Goal: Information Seeking & Learning: Learn about a topic

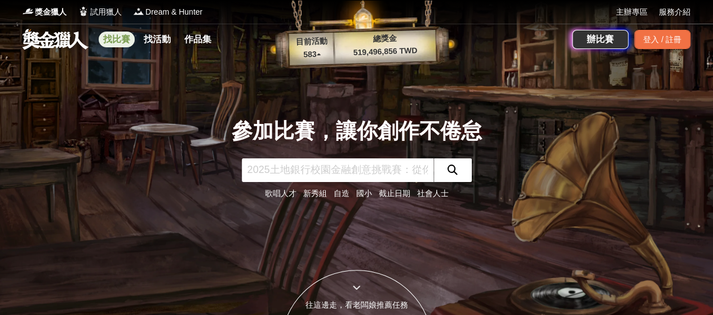
click at [118, 45] on link "找比賽" at bounding box center [117, 40] width 36 height 16
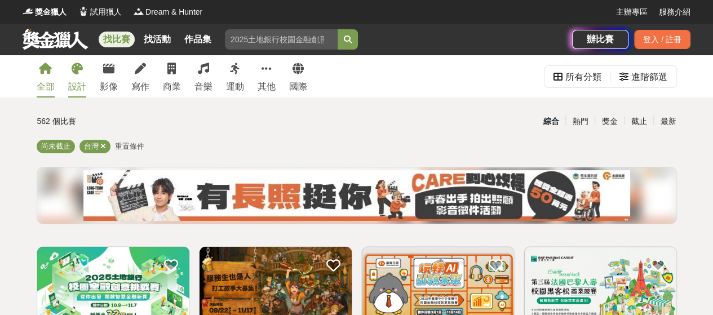
click at [82, 82] on div "設計" at bounding box center [77, 87] width 18 height 14
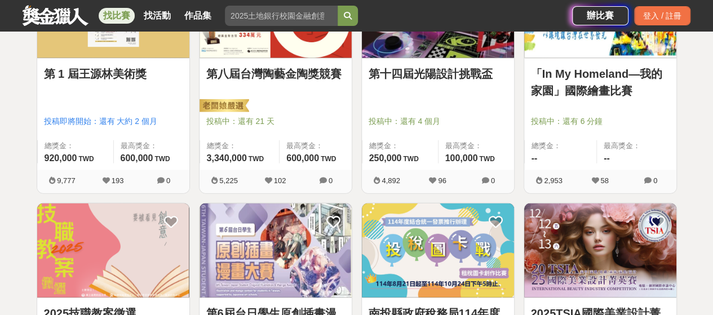
scroll to position [1297, 0]
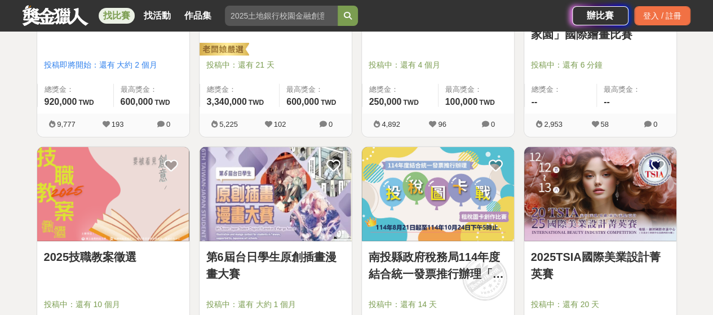
click at [259, 204] on img at bounding box center [276, 194] width 152 height 94
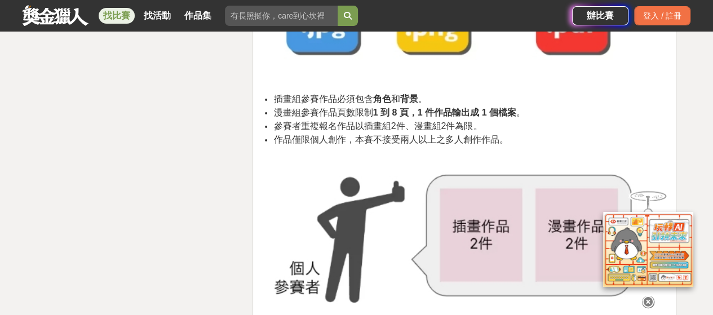
scroll to position [2030, 0]
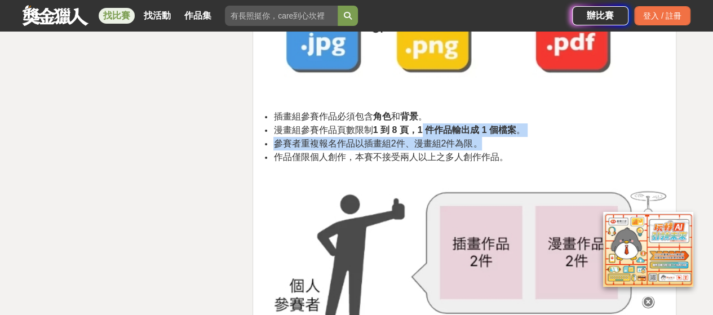
drag, startPoint x: 416, startPoint y: 133, endPoint x: 527, endPoint y: 145, distance: 111.8
click at [527, 145] on ul "插畫組參賽作品必須包含 角色 和 背景 。 漫畫組參賽作品頁數限制 1 到 8 頁，1 件作品輸出成 1 個檔案 。 參賽者重複報名作品以插畫組2件、漫畫組2…" at bounding box center [464, 137] width 405 height 54
click at [541, 139] on li "參賽者重複報名作品以插畫組2件、漫畫組2件為限。" at bounding box center [471, 144] width 394 height 14
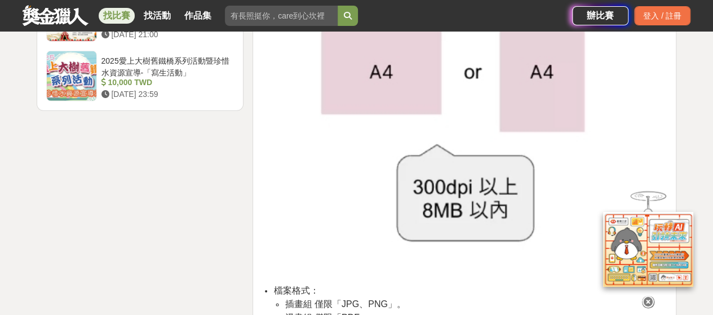
scroll to position [1523, 0]
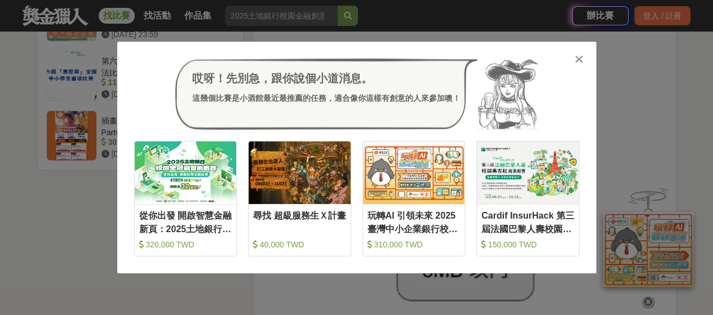
click at [574, 59] on div at bounding box center [579, 58] width 11 height 11
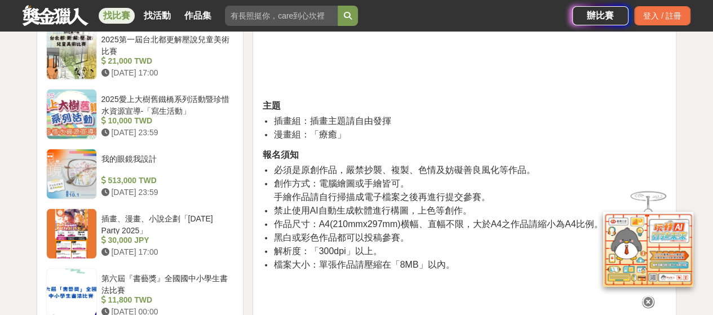
scroll to position [1241, 0]
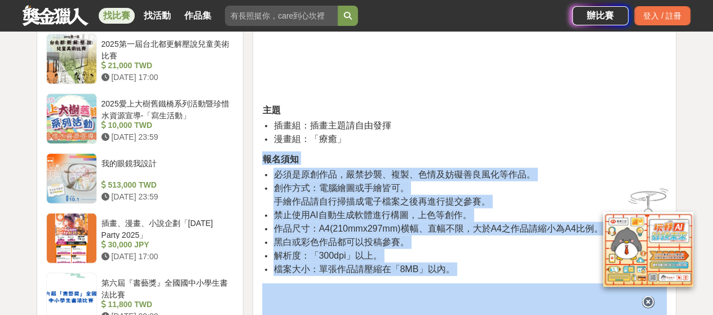
drag, startPoint x: 264, startPoint y: 156, endPoint x: 444, endPoint y: 284, distance: 221.0
click at [447, 245] on li "黑白或彩色作品都可以投稿參賽。" at bounding box center [471, 243] width 394 height 14
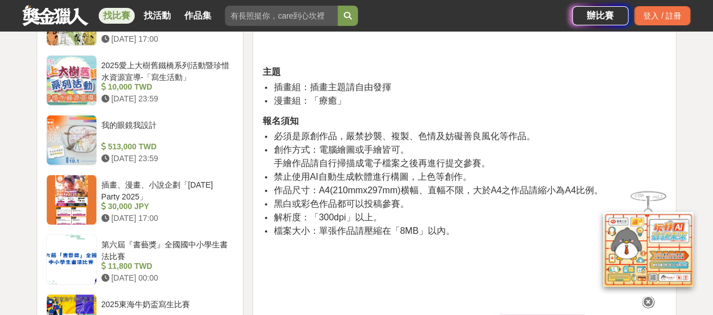
scroll to position [1297, 0]
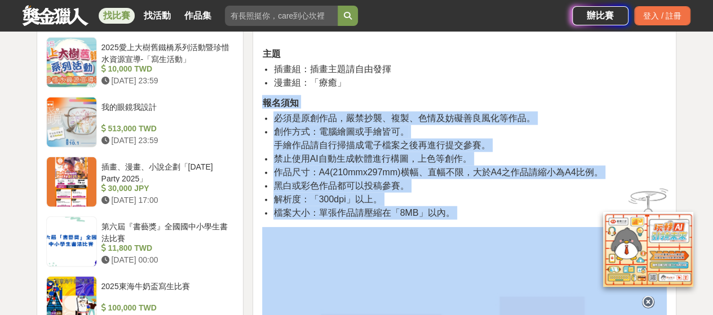
drag, startPoint x: 263, startPoint y: 103, endPoint x: 540, endPoint y: 271, distance: 323.2
copy div "報名須知 必須是原創作品，嚴禁抄襲、複製、色情及妨礙善良風化等作品。 創作方式：電腦繪圖或手繪皆可。 手繪作品請自行掃描成電子檔案之後再進行提交參賽。 禁止使…"
click at [605, 120] on li "必須是原創作品，嚴禁抄襲、複製、色情及妨礙善良風化等作品。" at bounding box center [471, 119] width 394 height 14
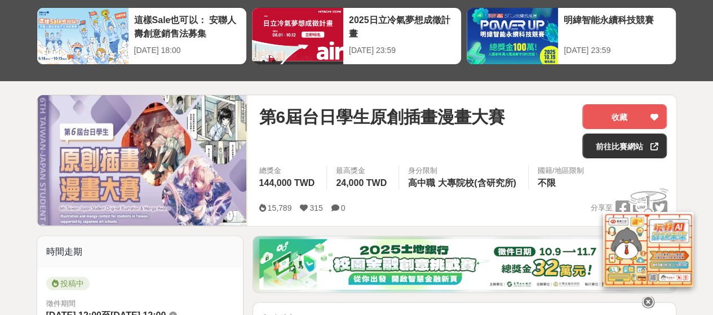
scroll to position [113, 0]
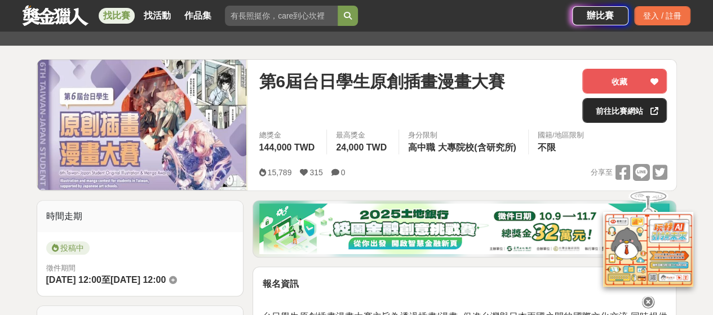
click at [600, 107] on link "前往比賽網站" at bounding box center [625, 110] width 85 height 25
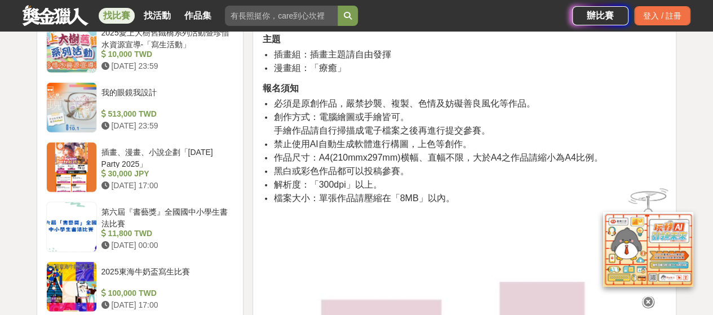
scroll to position [1354, 0]
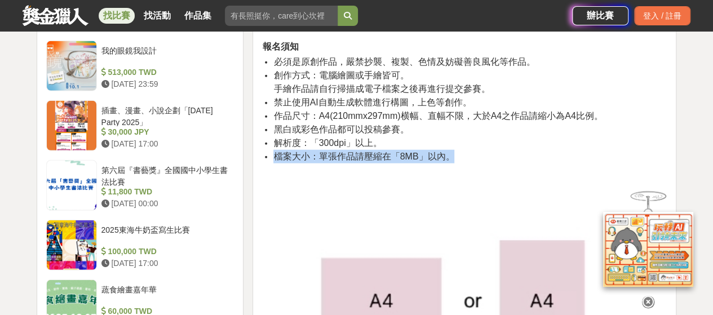
drag, startPoint x: 275, startPoint y: 157, endPoint x: 451, endPoint y: 157, distance: 176.5
click at [451, 157] on span "檔案大小：單張作品請壓縮在「8MB」以內。" at bounding box center [364, 157] width 181 height 10
copy span "檔案大小：單張作品請壓縮在「8MB」以內。"
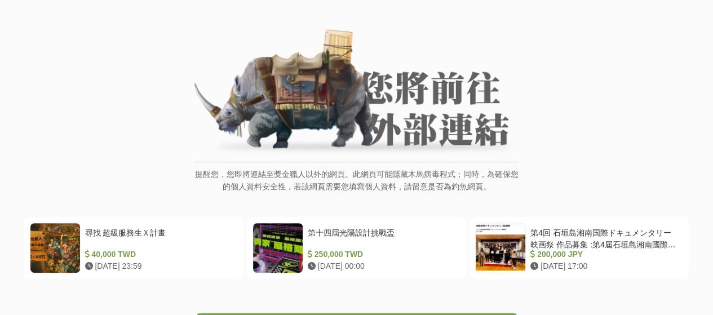
scroll to position [113, 0]
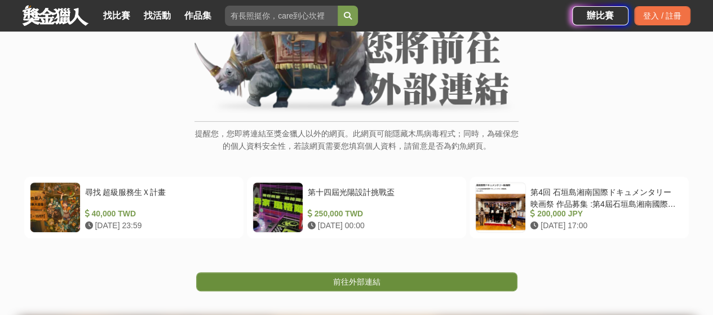
click at [325, 279] on link "前往外部連結" at bounding box center [356, 281] width 321 height 19
